Goal: Find contact information: Find contact information

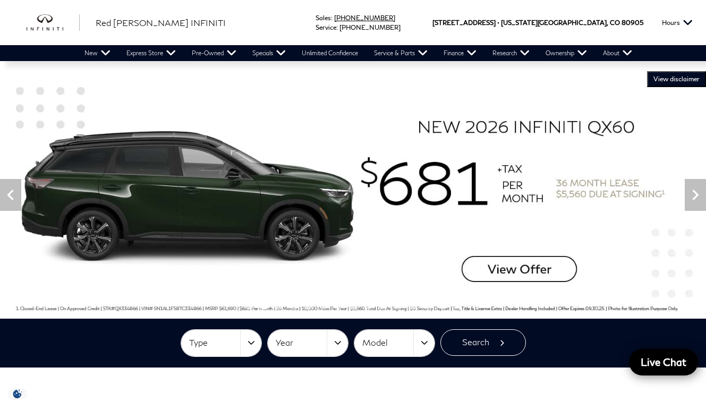
click at [389, 18] on link "Call sales Phone Number 719-215-8318" at bounding box center [364, 18] width 61 height 8
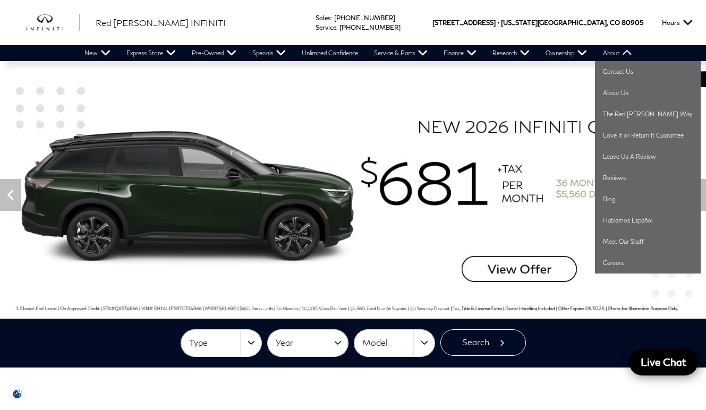
click at [616, 55] on link "About" at bounding box center [617, 53] width 45 height 16
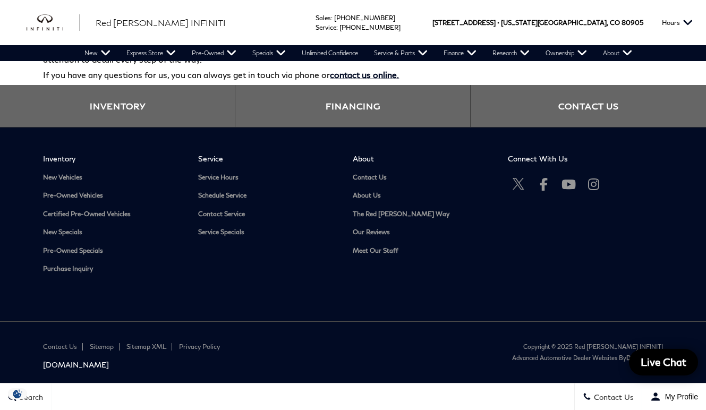
drag, startPoint x: 371, startPoint y: 16, endPoint x: 425, endPoint y: 19, distance: 54.8
click at [387, 16] on link "Call sales Phone Number [PHONE_NUMBER]" at bounding box center [364, 18] width 61 height 8
